Goal: Book appointment/travel/reservation

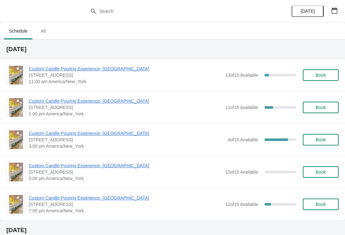
click at [105, 71] on span "Custom Candle Pouring Experience- [GEOGRAPHIC_DATA]" at bounding box center [125, 69] width 193 height 6
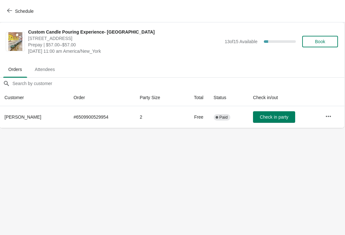
scroll to position [0, 0]
click at [289, 118] on span "Check in party" at bounding box center [274, 116] width 28 height 5
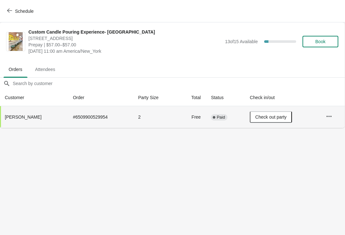
click at [11, 12] on icon "button" at bounding box center [9, 10] width 5 height 5
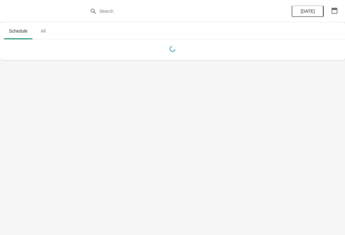
scroll to position [0, 0]
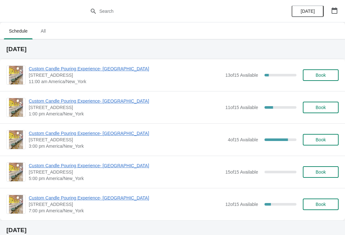
click at [110, 71] on span "Custom Candle Pouring Experience- [GEOGRAPHIC_DATA]" at bounding box center [125, 69] width 193 height 6
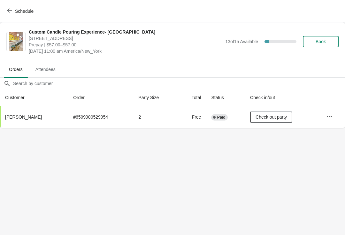
click at [11, 12] on icon "button" at bounding box center [9, 10] width 5 height 5
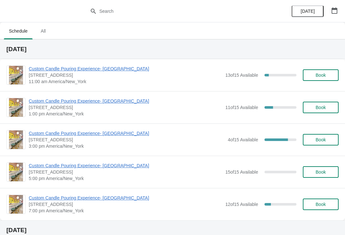
click at [58, 108] on span "[STREET_ADDRESS]" at bounding box center [125, 107] width 193 height 6
click at [59, 104] on span "Custom Candle Pouring Experience- [GEOGRAPHIC_DATA]" at bounding box center [125, 101] width 193 height 6
click at [320, 202] on span "Book" at bounding box center [321, 204] width 10 height 5
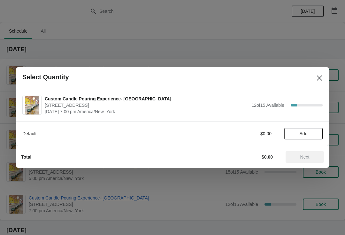
click at [312, 136] on span "Add" at bounding box center [303, 133] width 27 height 5
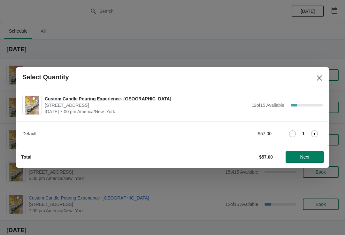
click at [318, 134] on icon at bounding box center [314, 133] width 7 height 7
click at [310, 156] on span "Next" at bounding box center [305, 156] width 28 height 5
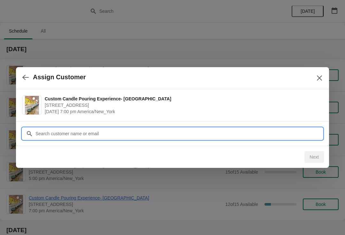
click at [195, 128] on input "Customer" at bounding box center [179, 134] width 288 height 12
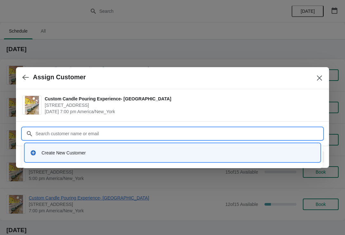
click at [121, 158] on div "Create New Customer" at bounding box center [173, 152] width 290 height 13
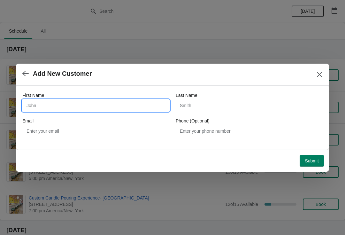
click at [135, 107] on input "First Name" at bounding box center [95, 106] width 147 height 12
type input "Brantley"
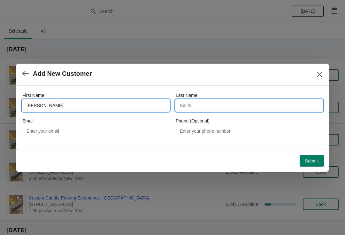
click at [229, 108] on input "Last Name" at bounding box center [249, 106] width 147 height 12
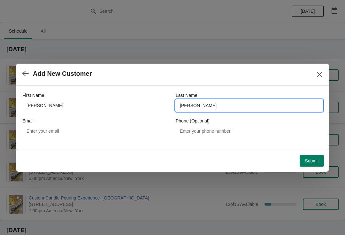
type input "Mills"
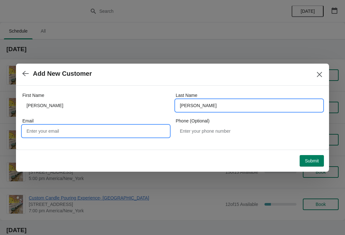
click at [130, 136] on input "Email" at bounding box center [95, 131] width 147 height 12
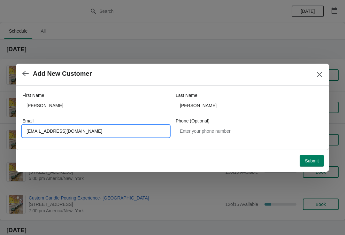
type input "brantleycmills@gmail.com"
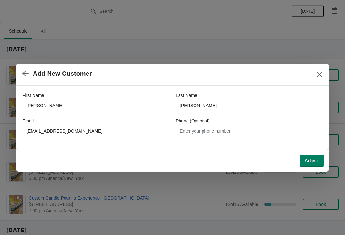
click at [317, 166] on button "Submit" at bounding box center [312, 161] width 24 height 12
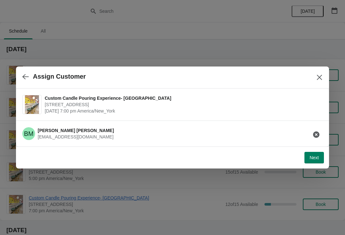
click at [322, 158] on button "Next" at bounding box center [315, 158] width 20 height 12
select select "Friend"
